Goal: Information Seeking & Learning: Learn about a topic

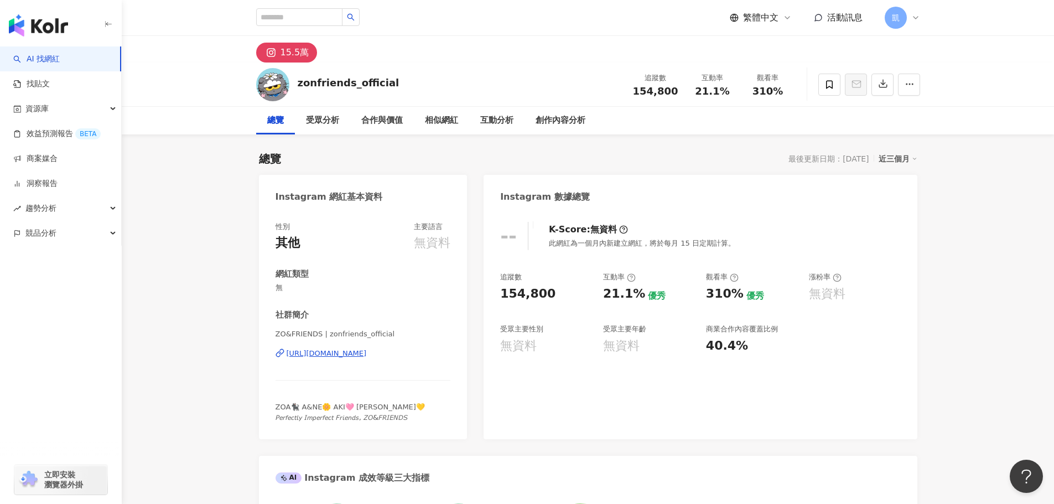
click at [324, 129] on div "受眾分析" at bounding box center [322, 121] width 55 height 28
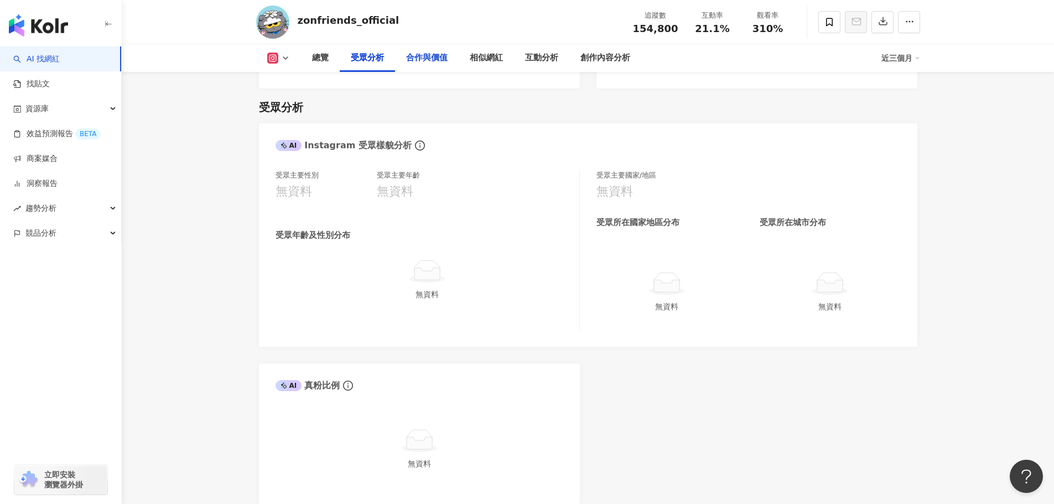
click at [415, 45] on div "合作與價值" at bounding box center [427, 58] width 64 height 28
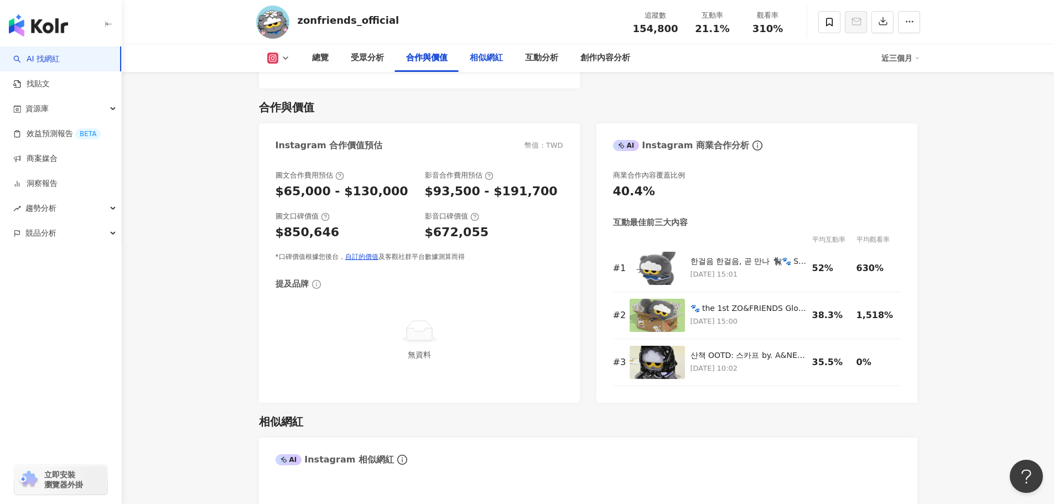
click at [505, 61] on div "相似網紅" at bounding box center [486, 58] width 55 height 28
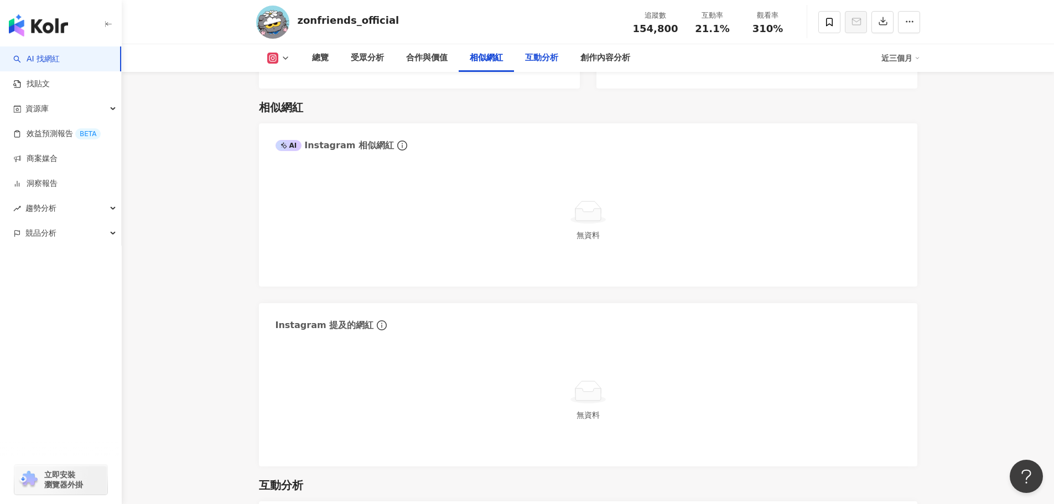
click at [539, 61] on div "互動分析" at bounding box center [541, 57] width 33 height 13
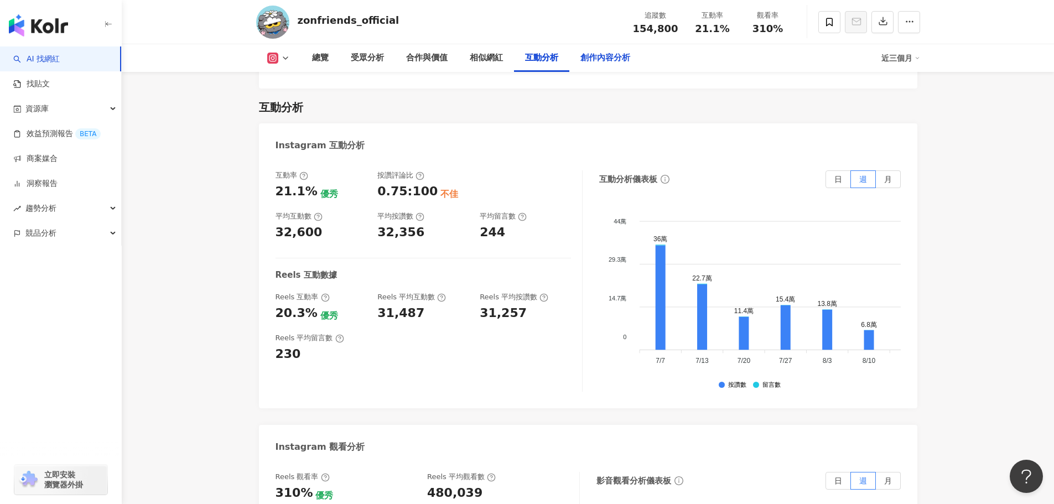
click at [569, 65] on div "創作內容分析" at bounding box center [605, 58] width 72 height 28
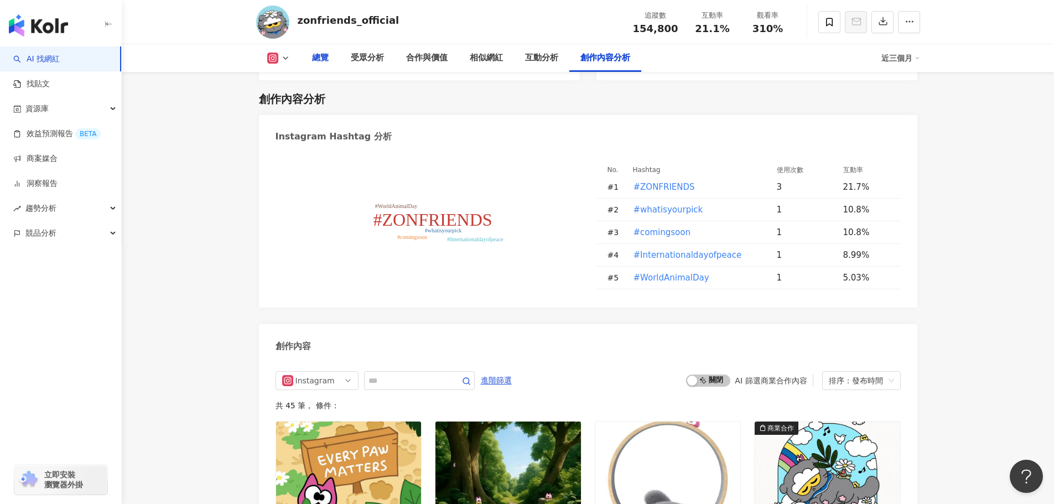
click at [331, 63] on div "總覽" at bounding box center [320, 58] width 39 height 28
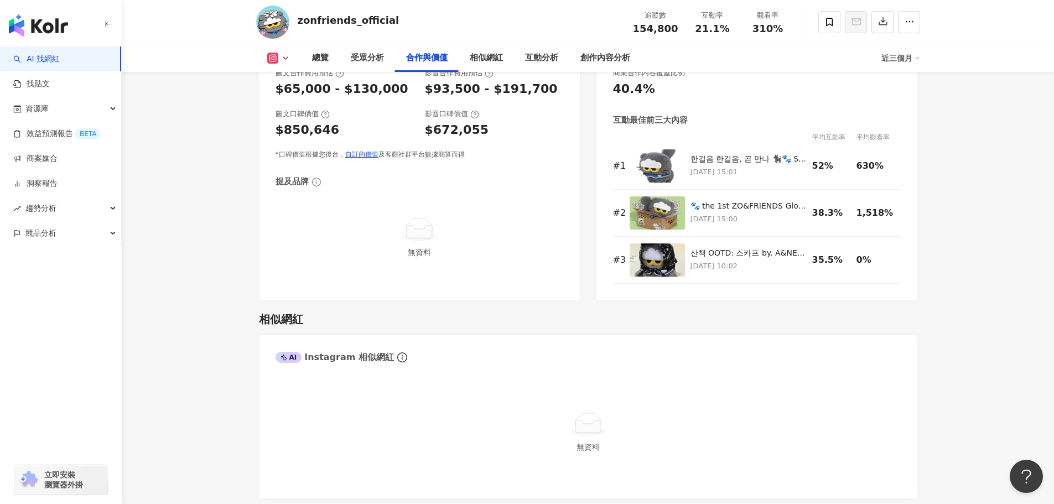
scroll to position [1341, 0]
